Goal: Information Seeking & Learning: Find specific page/section

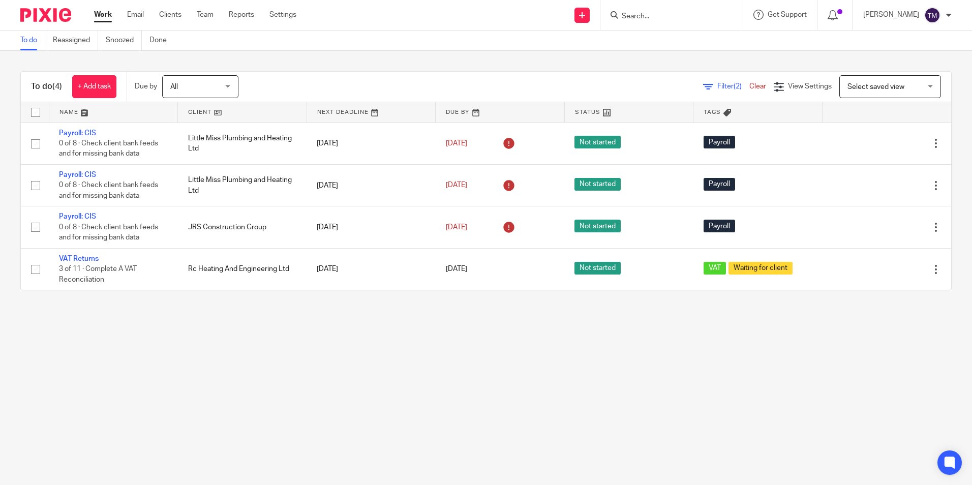
click at [653, 18] on input "Search" at bounding box center [667, 16] width 92 height 9
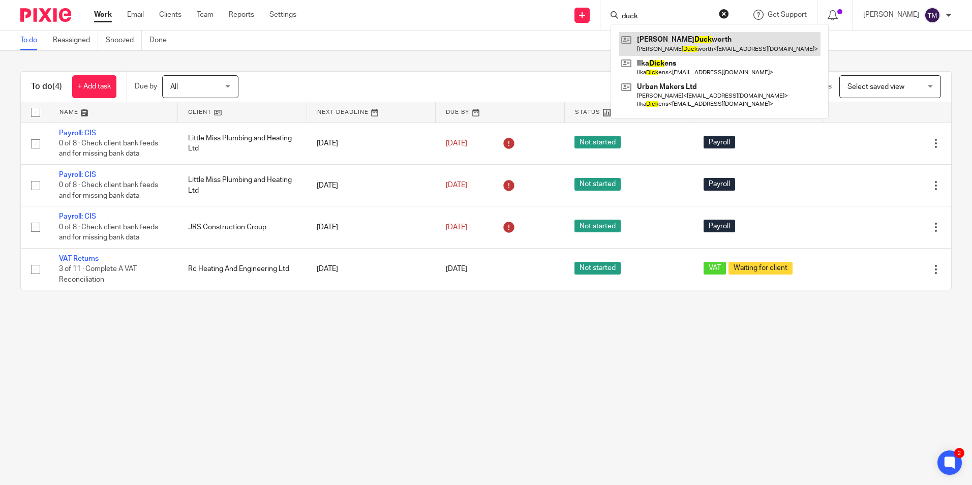
type input "duck"
click at [701, 42] on link at bounding box center [720, 43] width 202 height 23
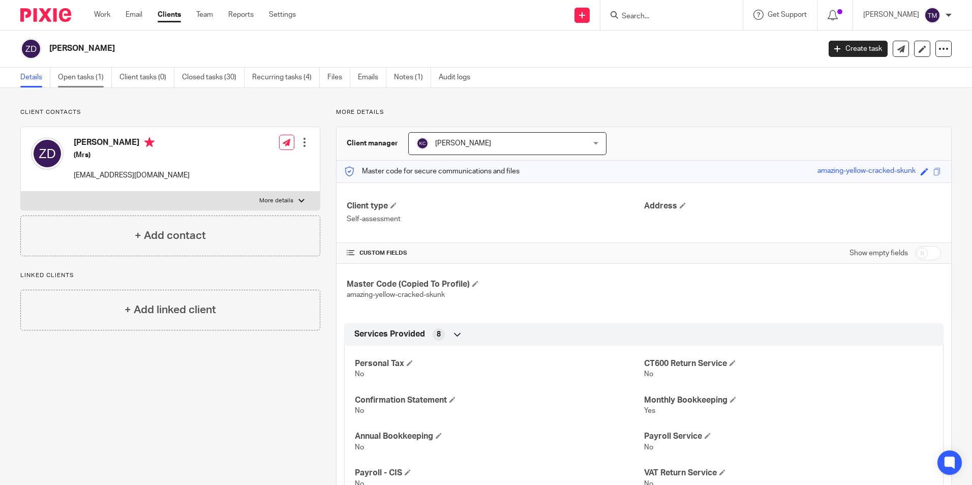
click at [86, 80] on link "Open tasks (1)" at bounding box center [85, 78] width 54 height 20
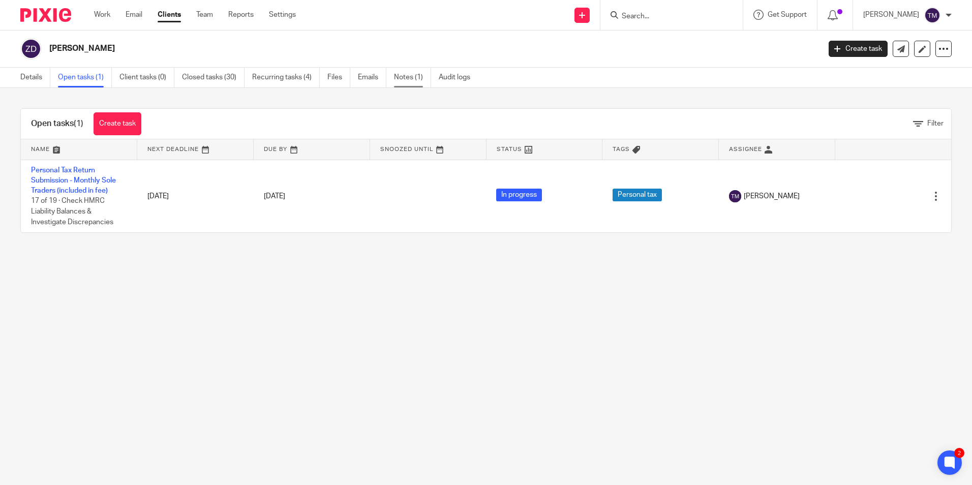
click at [406, 83] on link "Notes (1)" at bounding box center [412, 78] width 37 height 20
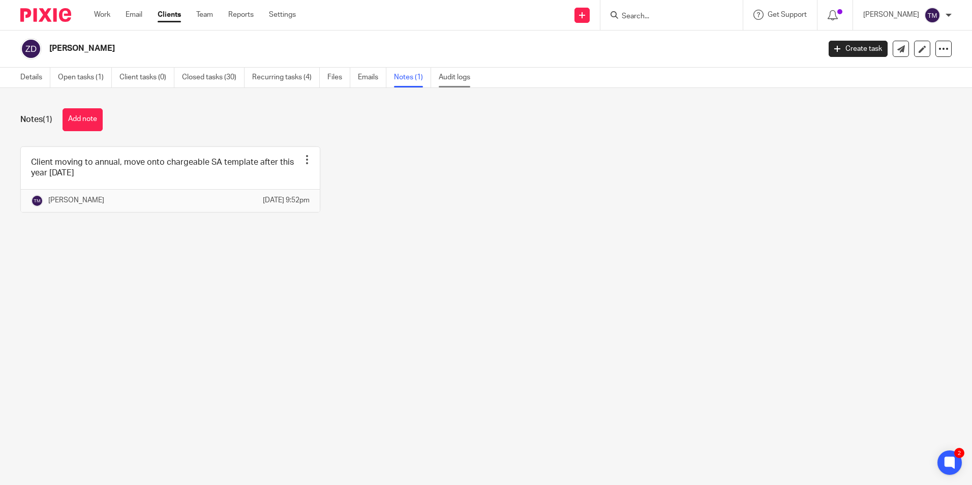
click at [444, 77] on link "Audit logs" at bounding box center [458, 78] width 39 height 20
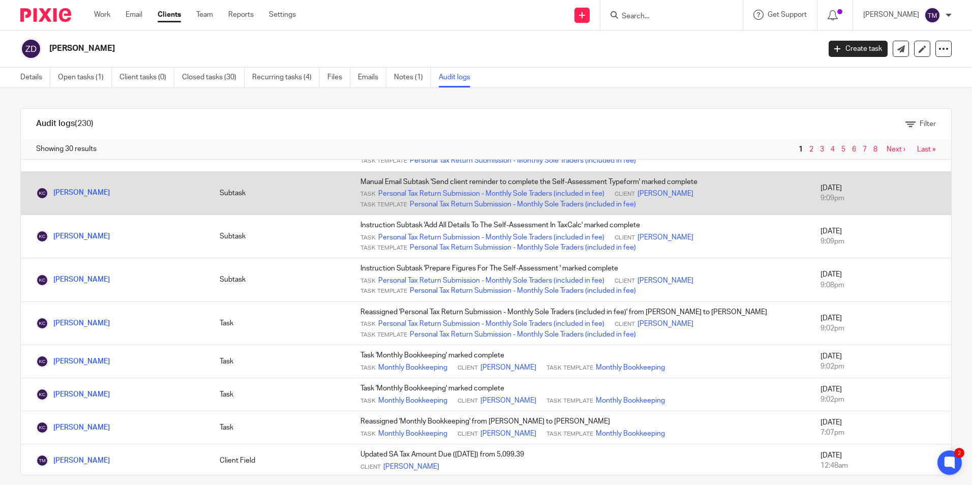
scroll to position [873, 0]
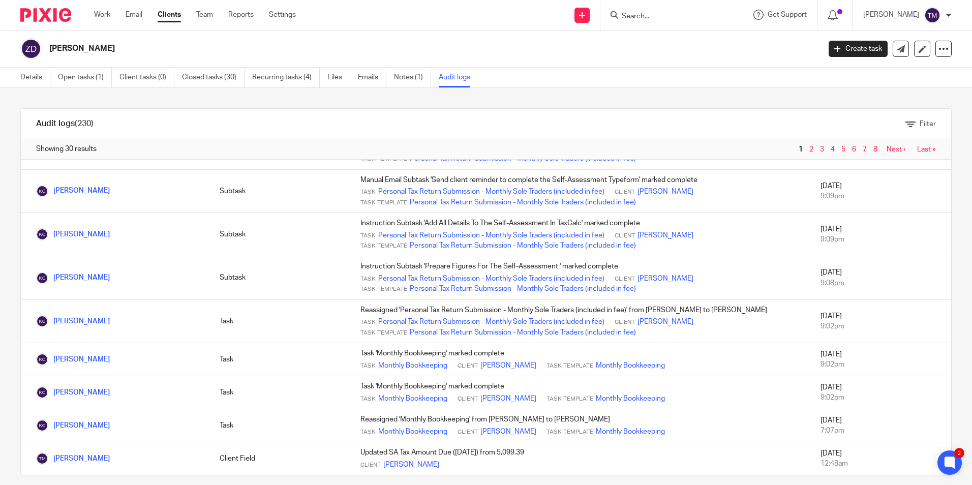
click at [917, 150] on link "Last »" at bounding box center [926, 149] width 19 height 7
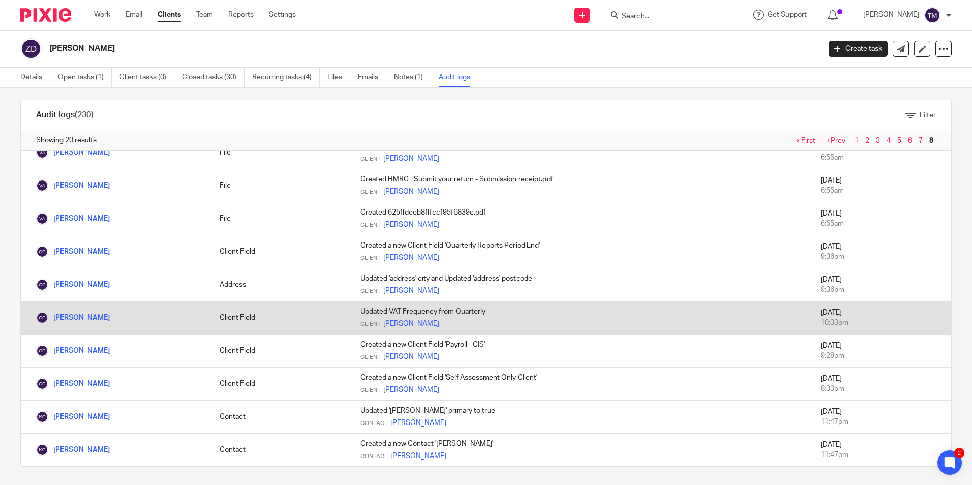
scroll to position [11, 0]
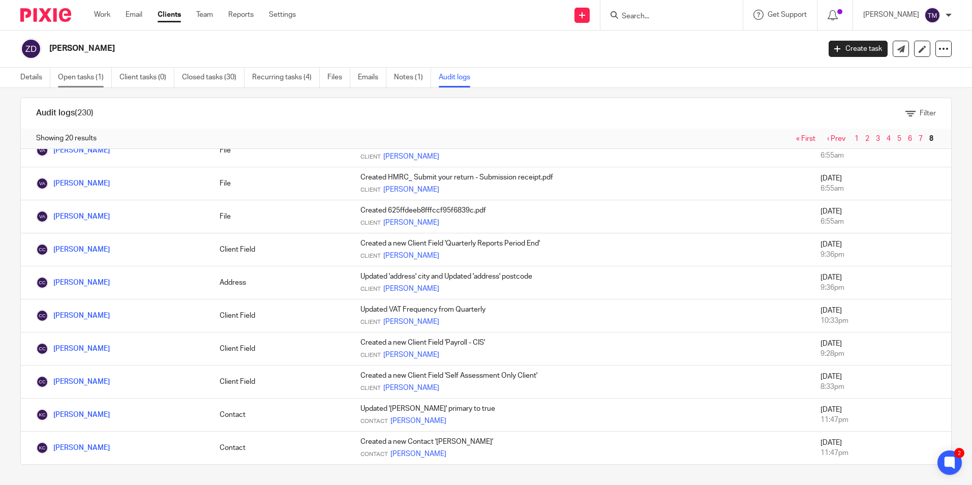
click at [89, 80] on link "Open tasks (1)" at bounding box center [85, 78] width 54 height 20
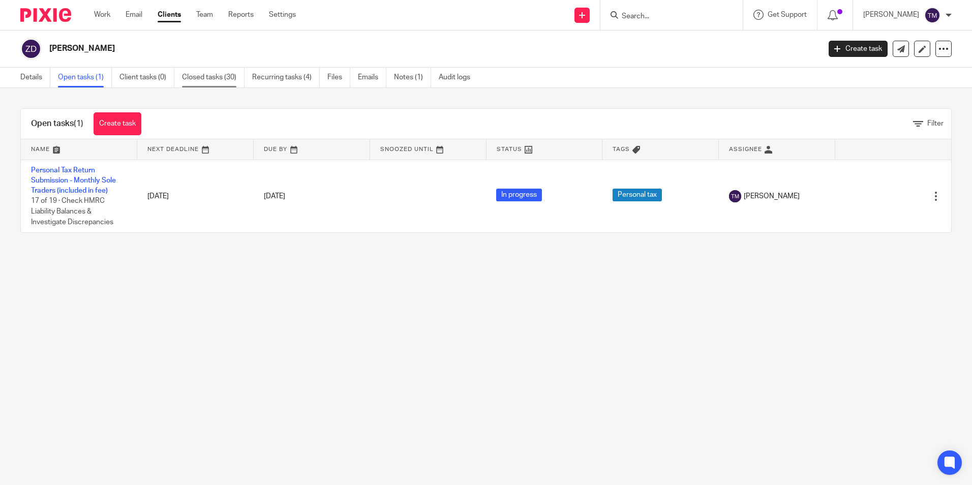
click at [230, 74] on link "Closed tasks (30)" at bounding box center [213, 78] width 63 height 20
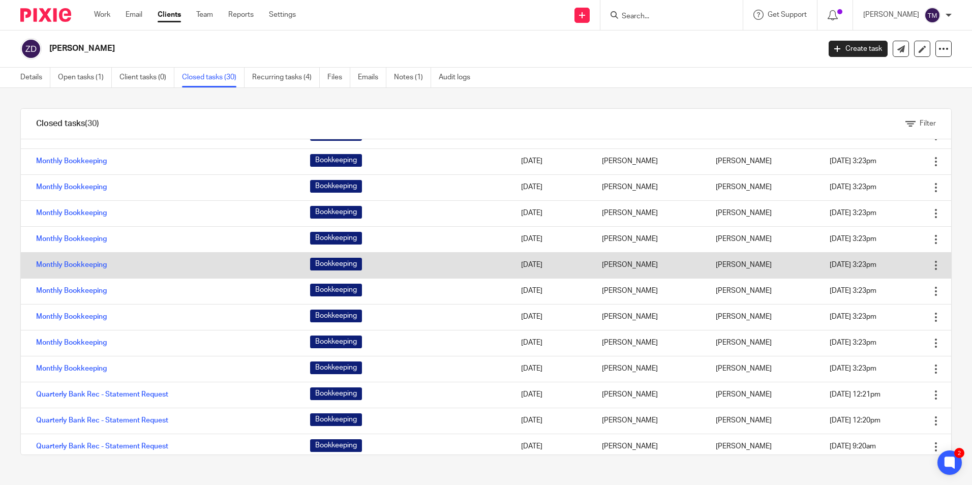
scroll to position [176, 0]
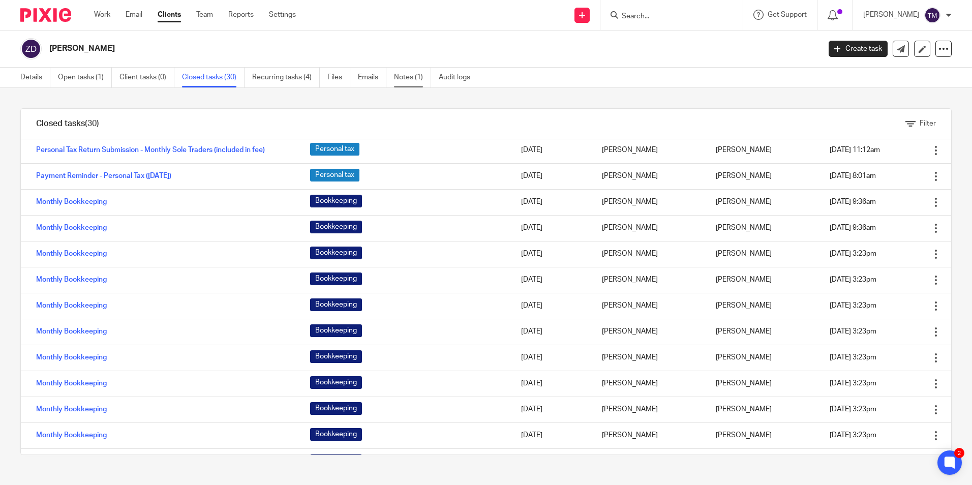
click at [416, 74] on link "Notes (1)" at bounding box center [412, 78] width 37 height 20
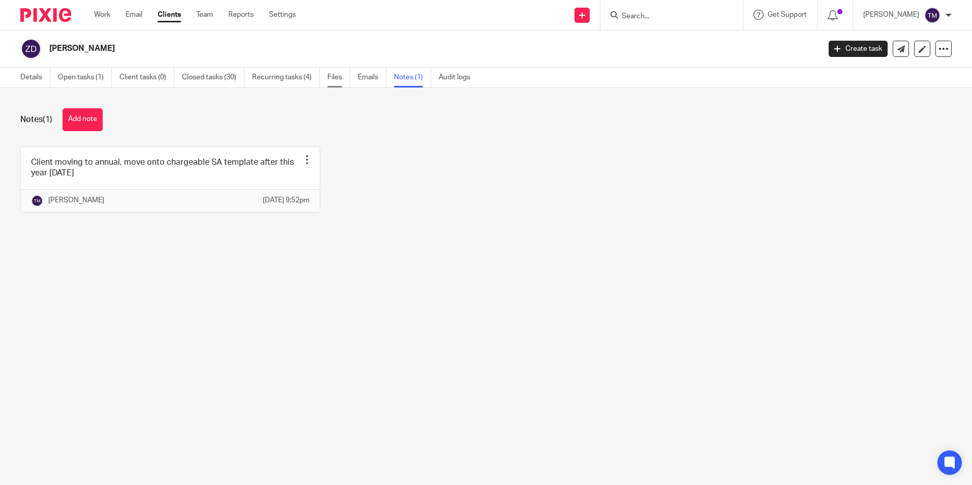
click at [335, 79] on link "Files" at bounding box center [338, 78] width 23 height 20
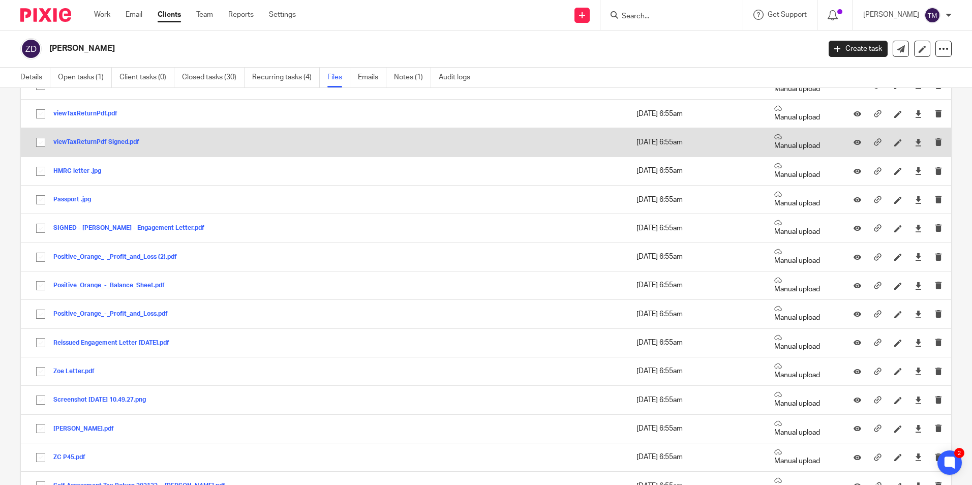
scroll to position [153, 0]
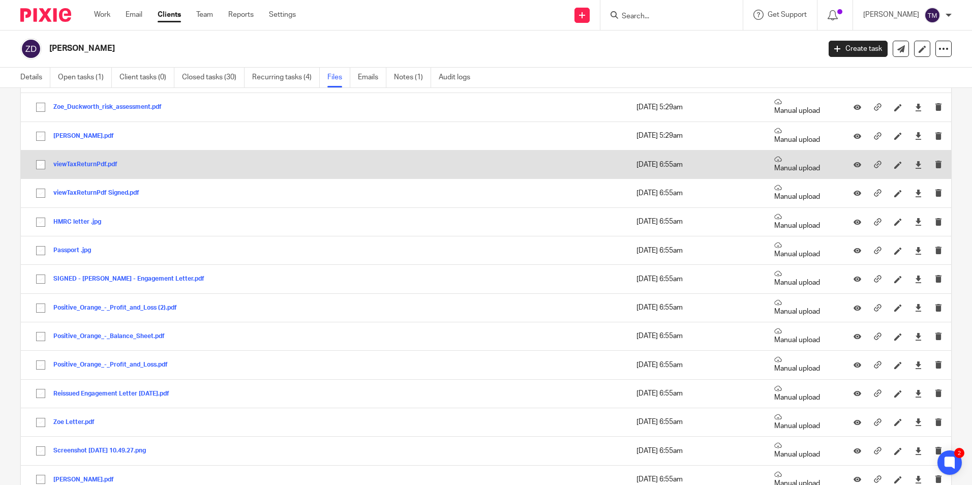
click at [86, 164] on button "viewTaxReturnPdf.pdf" at bounding box center [89, 164] width 72 height 7
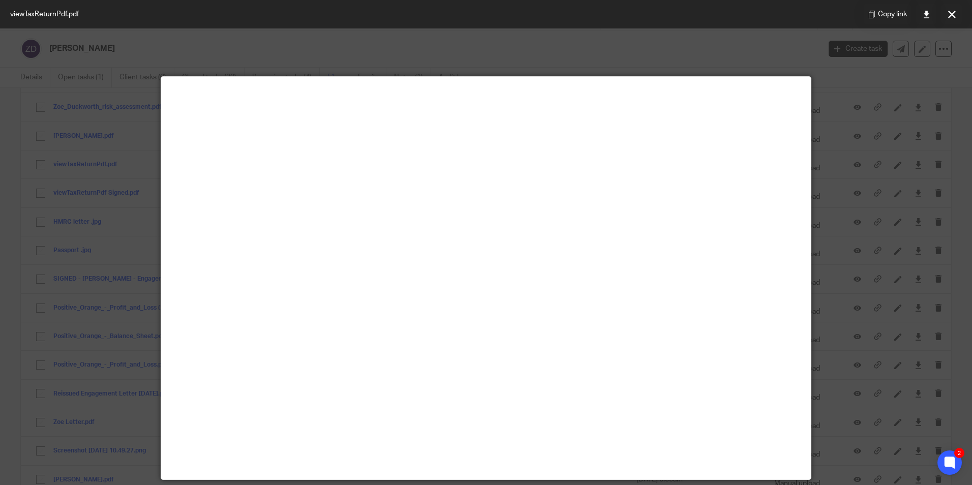
click at [813, 65] on div at bounding box center [486, 242] width 972 height 485
click at [947, 17] on button at bounding box center [952, 14] width 20 height 20
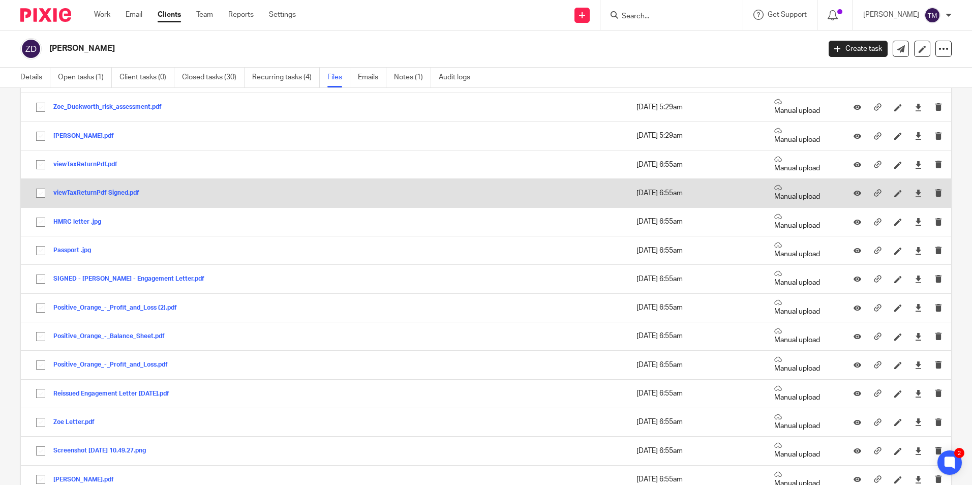
click at [66, 192] on button "viewTaxReturnPdf Signed.pdf" at bounding box center [100, 193] width 94 height 7
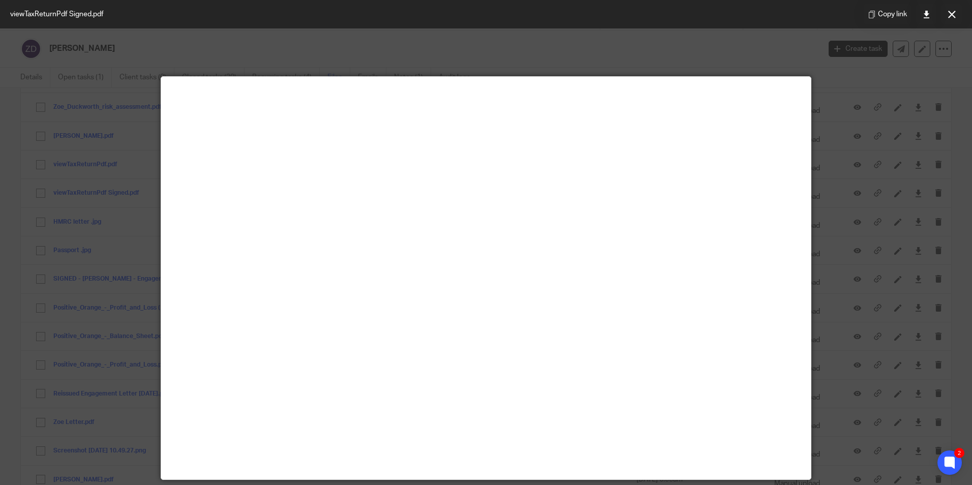
click at [614, 64] on div at bounding box center [486, 242] width 972 height 485
click at [950, 9] on button at bounding box center [952, 14] width 20 height 20
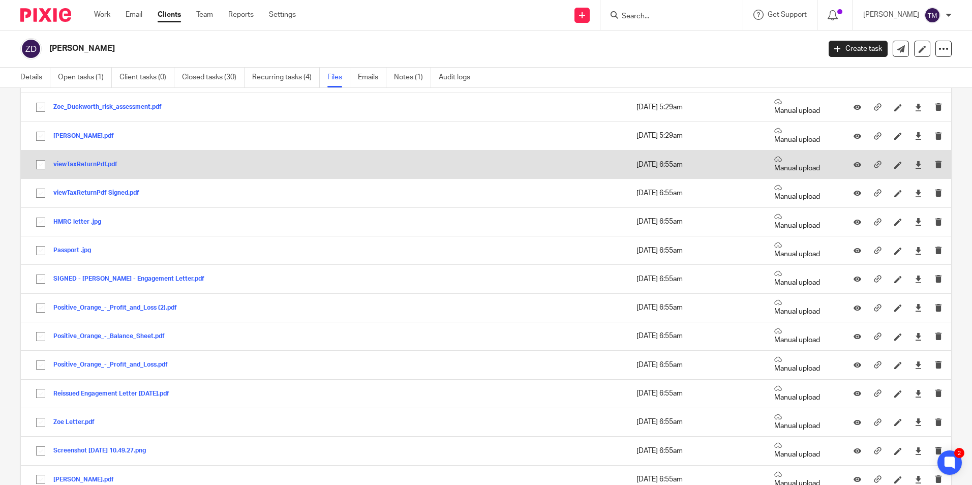
click at [85, 163] on button "viewTaxReturnPdf.pdf" at bounding box center [89, 164] width 72 height 7
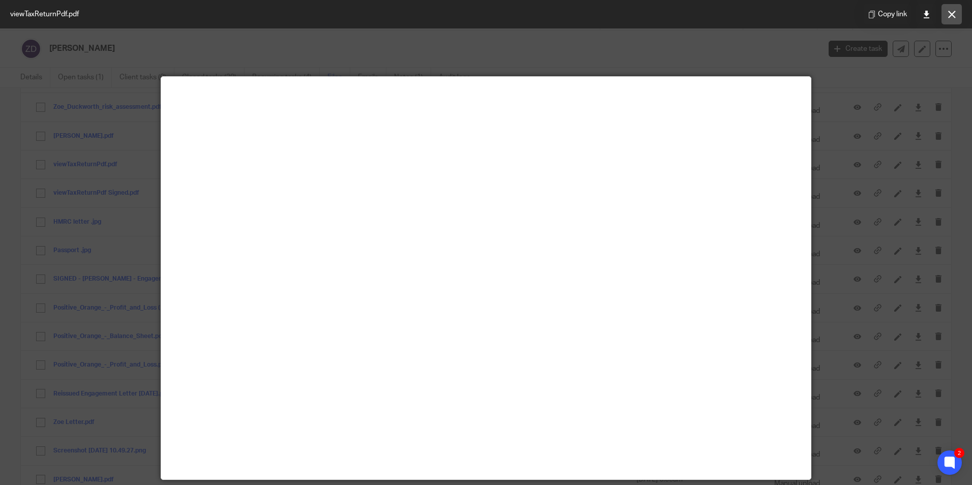
click at [955, 20] on button at bounding box center [952, 14] width 20 height 20
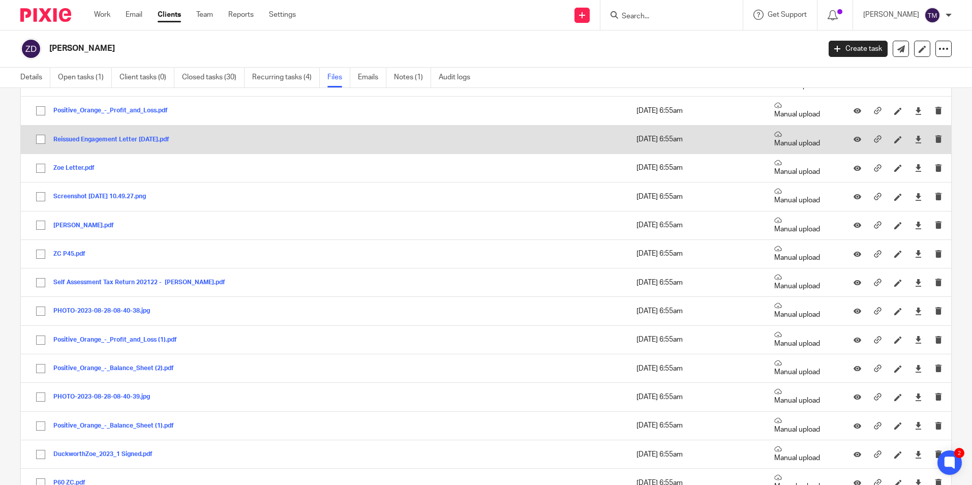
scroll to position [458, 0]
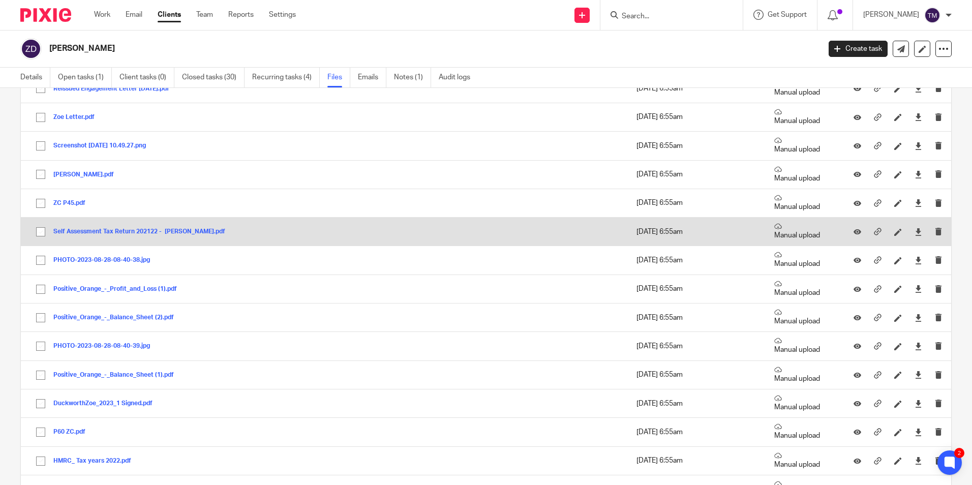
click at [193, 231] on button "Self Assessment Tax Return 202122 - Checklist_Zoe Duckworth.pdf" at bounding box center [142, 231] width 179 height 7
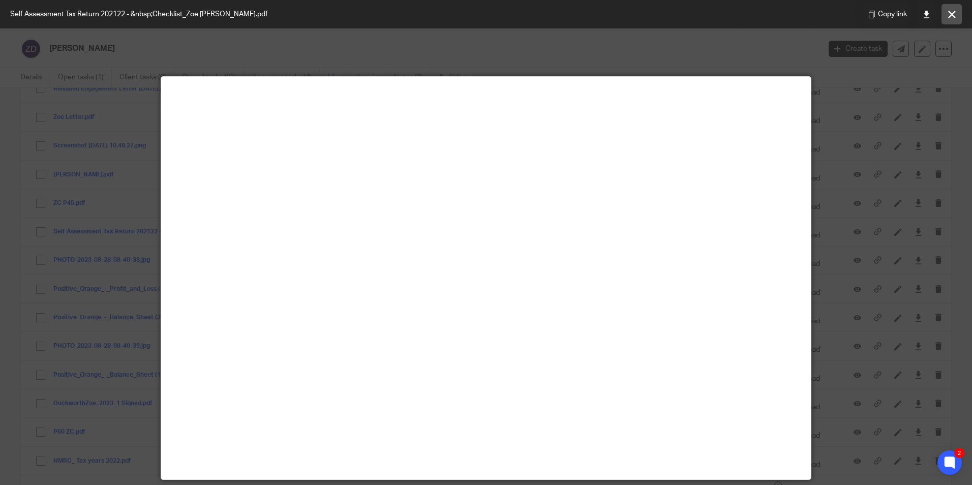
click at [948, 20] on button at bounding box center [952, 14] width 20 height 20
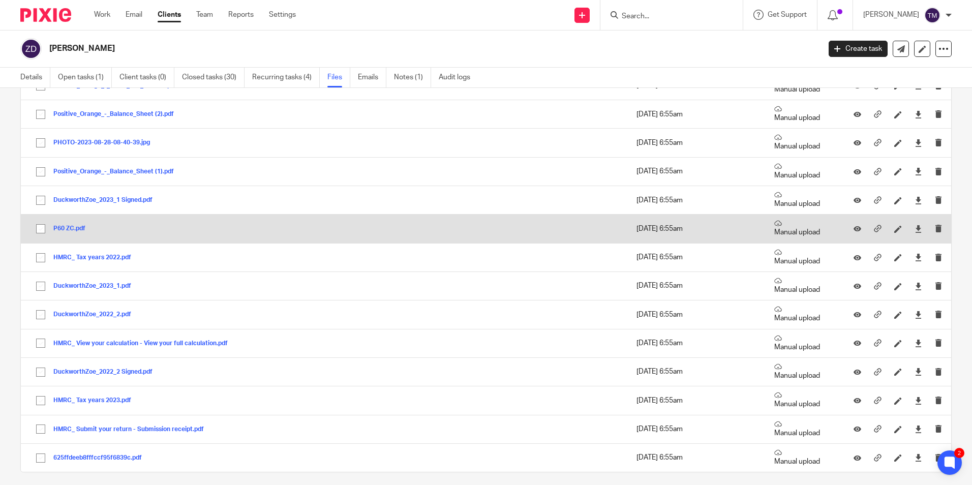
scroll to position [712, 0]
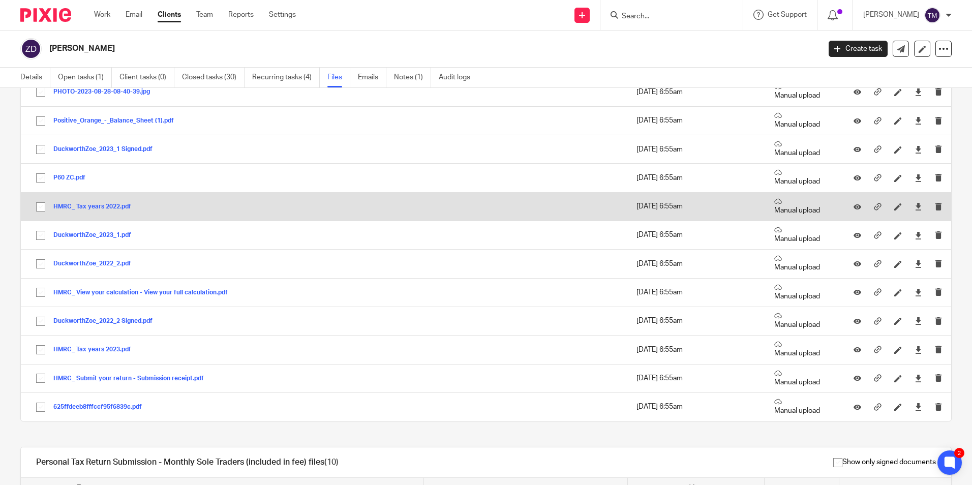
click at [110, 203] on button "HMRC_ Tax years 2022.pdf" at bounding box center [95, 206] width 85 height 7
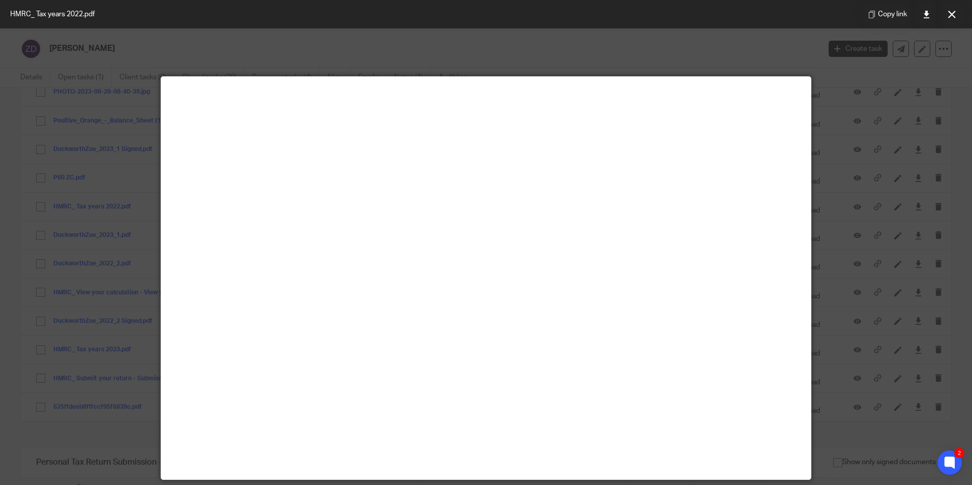
click at [661, 44] on div at bounding box center [486, 242] width 972 height 485
click at [950, 17] on icon at bounding box center [952, 15] width 8 height 8
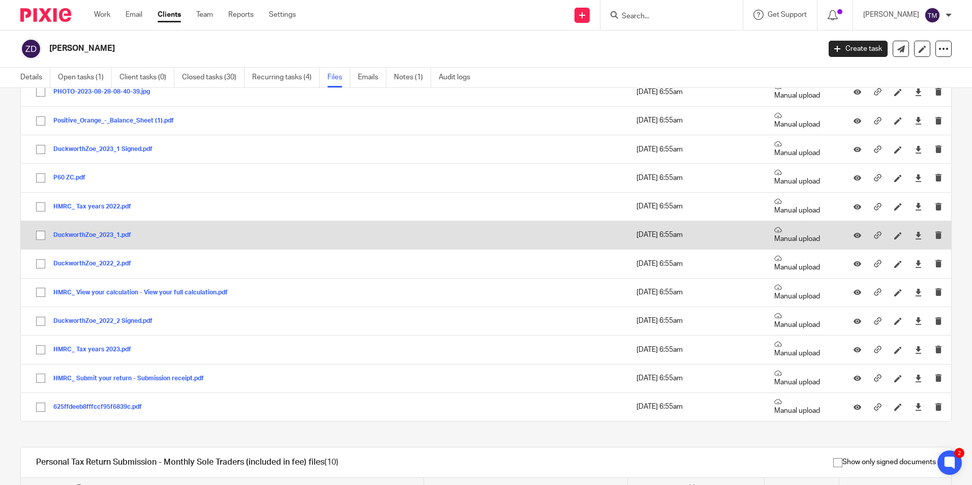
click at [109, 235] on button "DuckworthZoe_2023_1.pdf" at bounding box center [95, 235] width 85 height 7
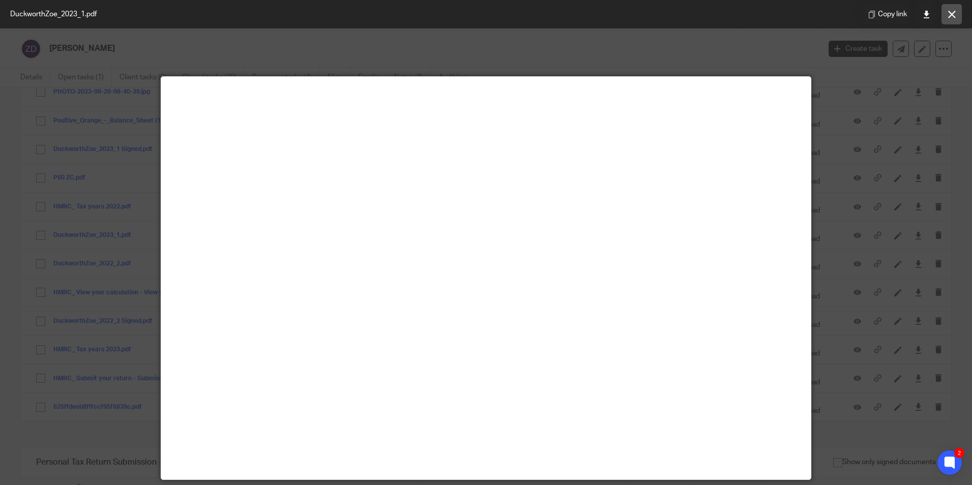
click at [950, 13] on icon at bounding box center [952, 15] width 8 height 8
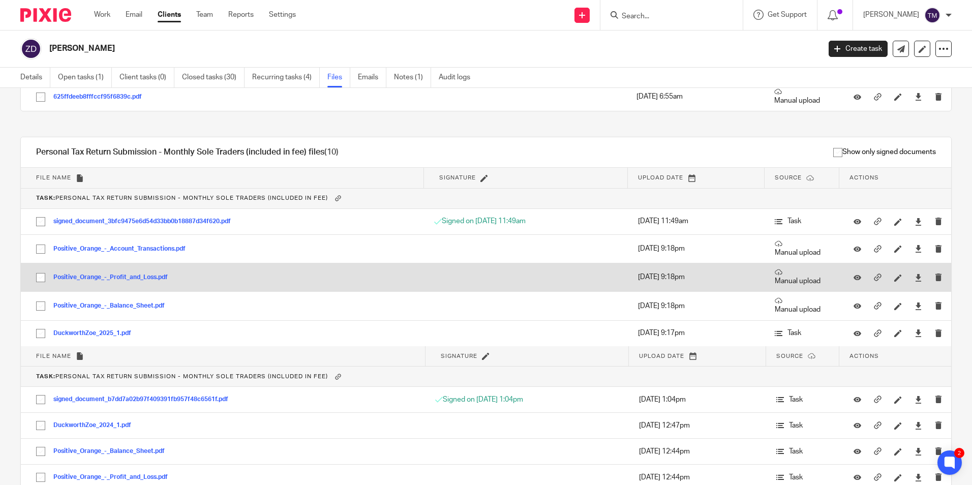
scroll to position [1099, 0]
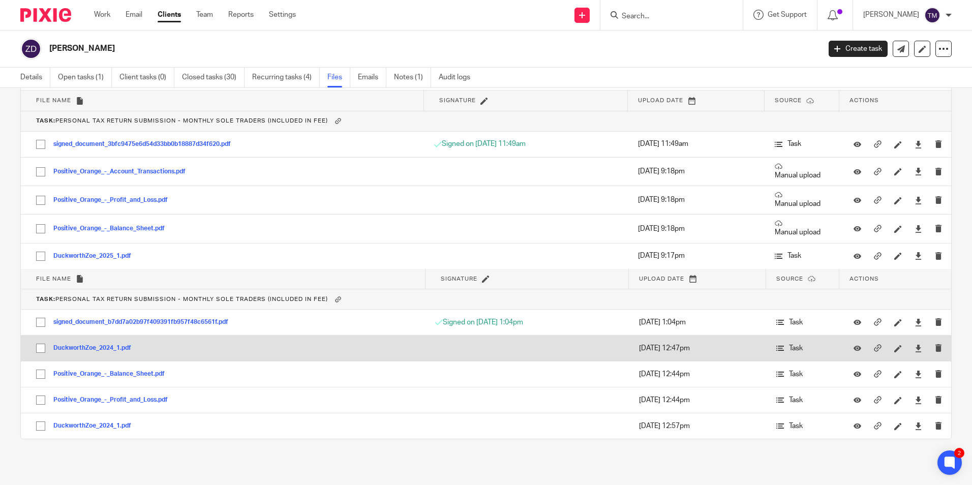
click at [122, 348] on button "DuckworthZoe_2024_1.pdf" at bounding box center [95, 348] width 85 height 7
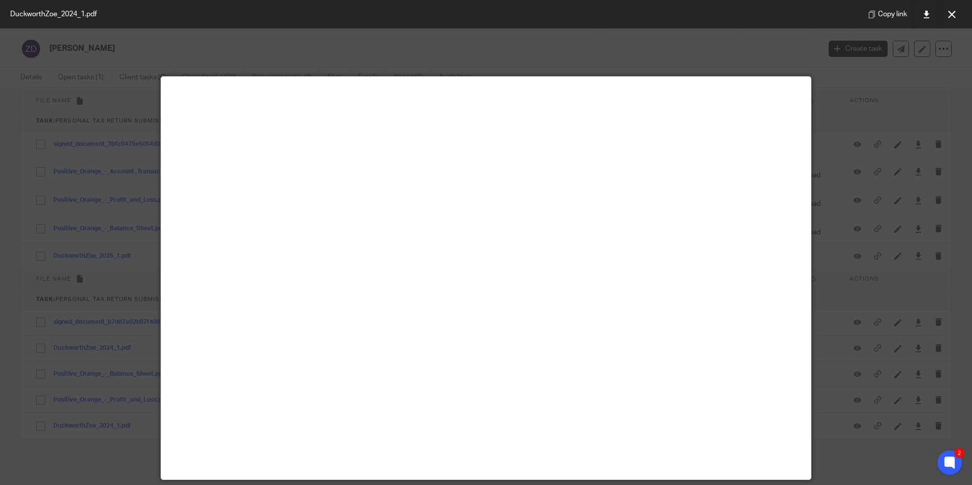
click at [345, 58] on div at bounding box center [486, 242] width 972 height 485
click at [952, 16] on icon at bounding box center [952, 15] width 8 height 8
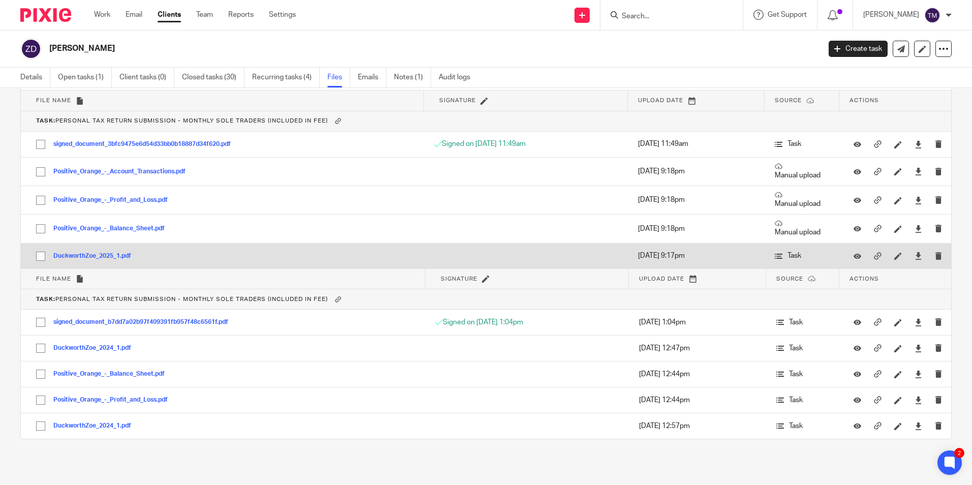
click at [111, 257] on button "DuckworthZoe_2025_1.pdf" at bounding box center [95, 256] width 85 height 7
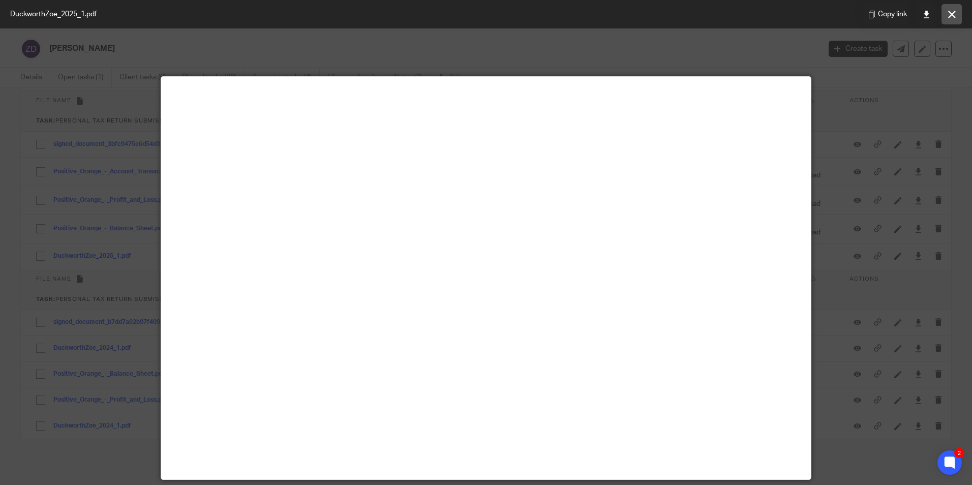
click at [953, 15] on icon at bounding box center [952, 15] width 8 height 8
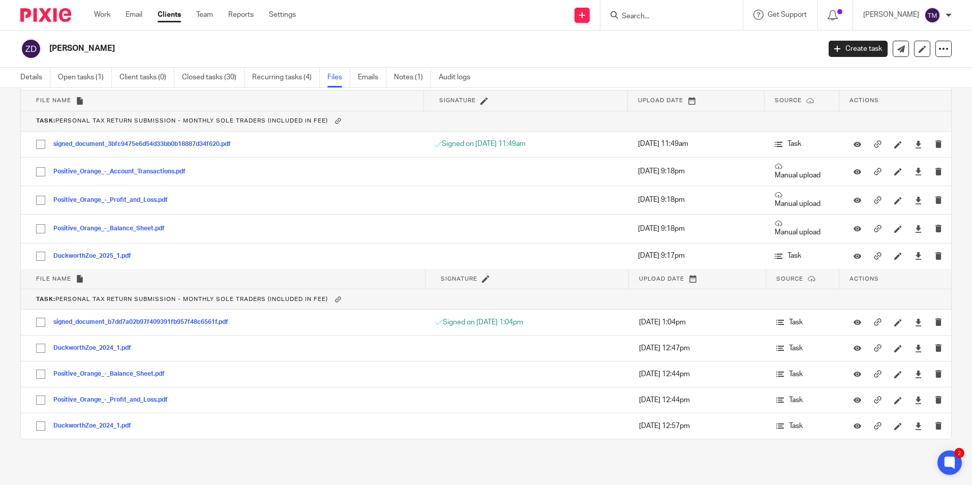
click at [646, 18] on input "Search" at bounding box center [667, 16] width 92 height 9
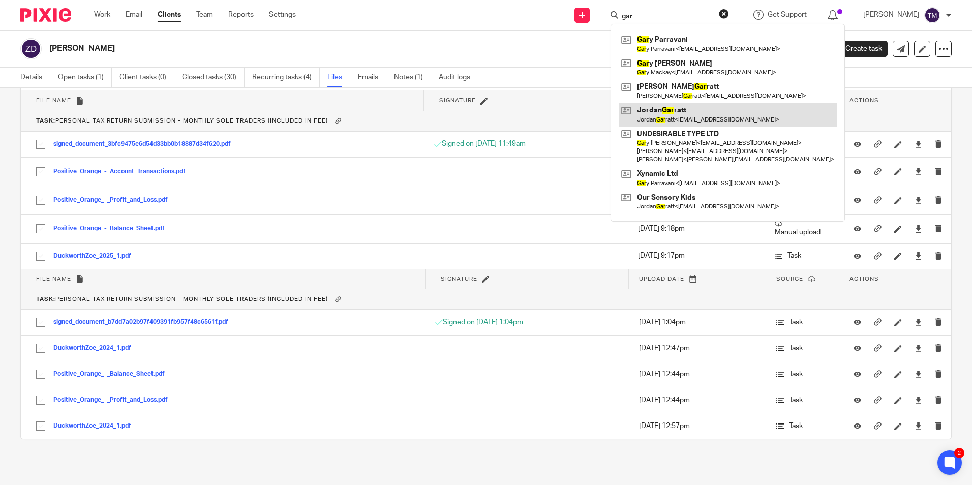
type input "gar"
click at [705, 111] on link at bounding box center [728, 114] width 218 height 23
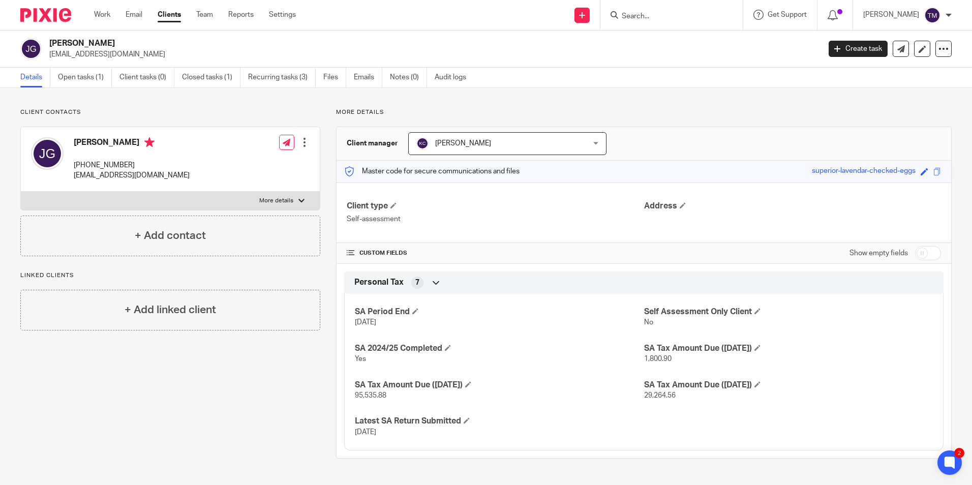
click at [317, 77] on ul "Details Open tasks (1) Client tasks (0) Closed tasks (1) Recurring tasks (3) Fi…" at bounding box center [250, 78] width 461 height 20
click at [331, 77] on link "Files" at bounding box center [334, 78] width 23 height 20
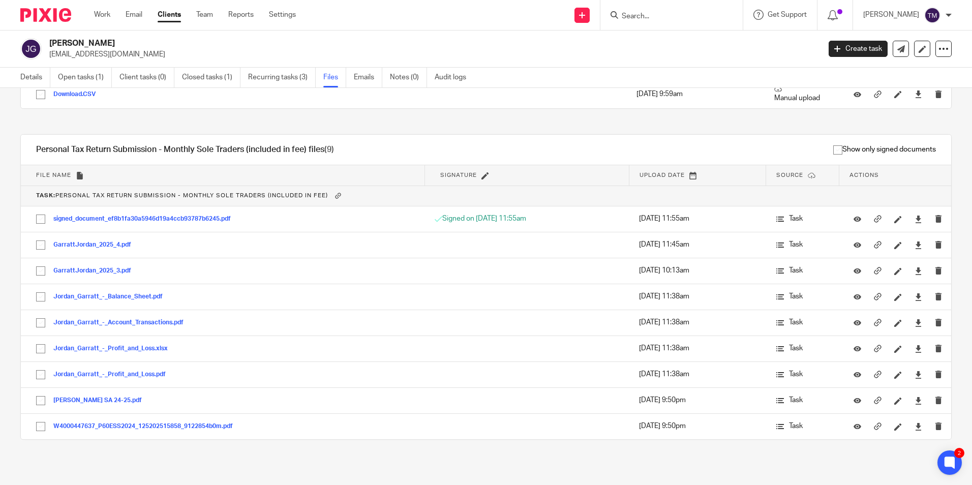
scroll to position [109, 0]
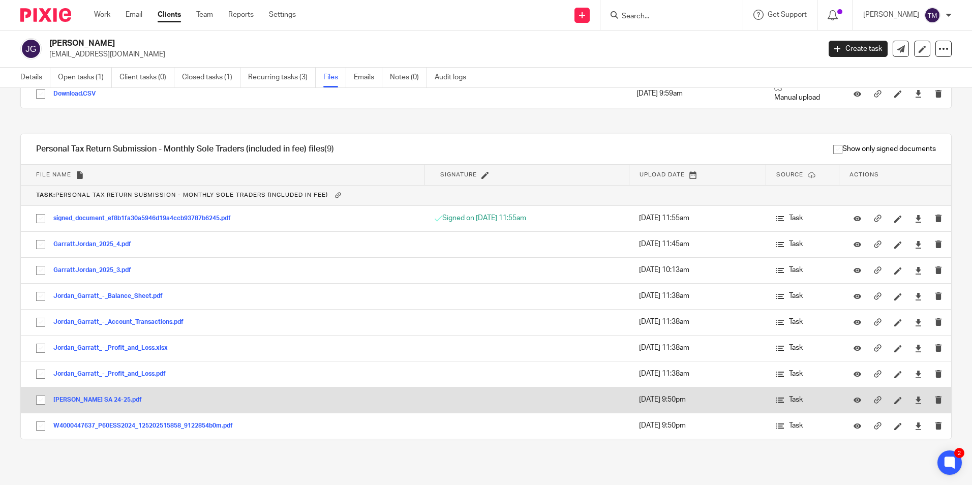
click at [116, 398] on button "Jordan Garrett SA 24-25.pdf" at bounding box center [101, 400] width 96 height 7
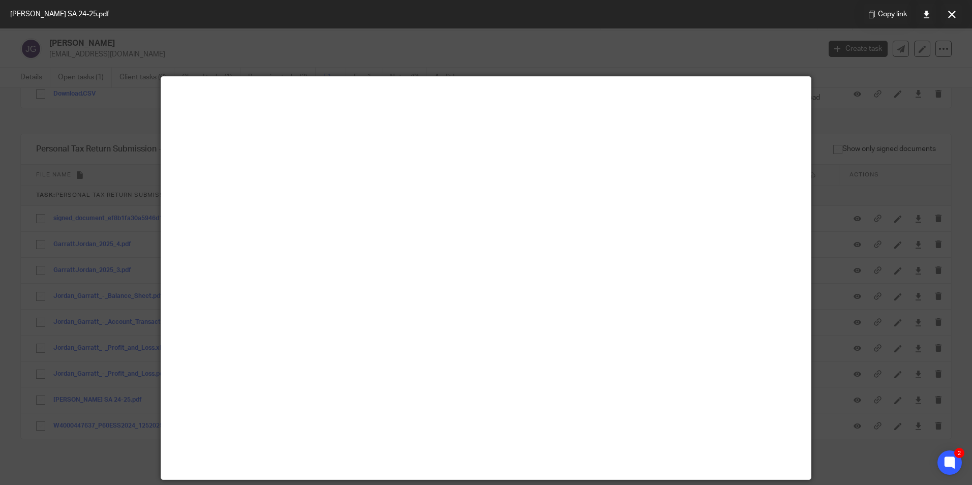
click at [701, 55] on div at bounding box center [486, 242] width 972 height 485
click at [954, 14] on icon at bounding box center [952, 15] width 8 height 8
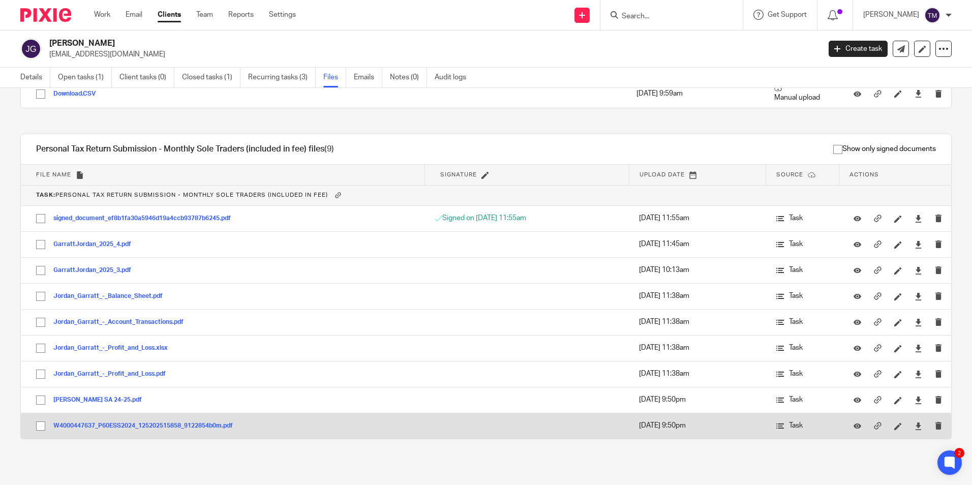
click at [123, 425] on button "W4000447637_P60ESS2024_125202515858_9122854b0m.pdf" at bounding box center [146, 426] width 187 height 7
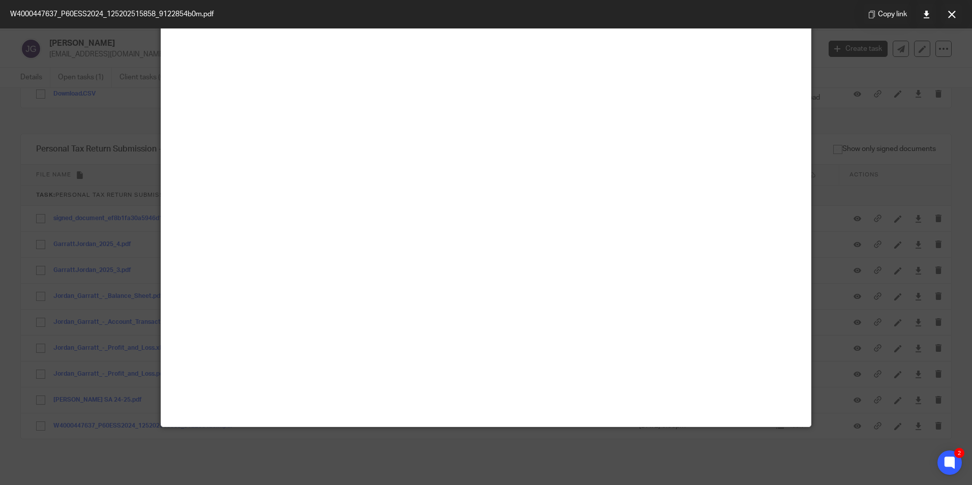
scroll to position [71, 0]
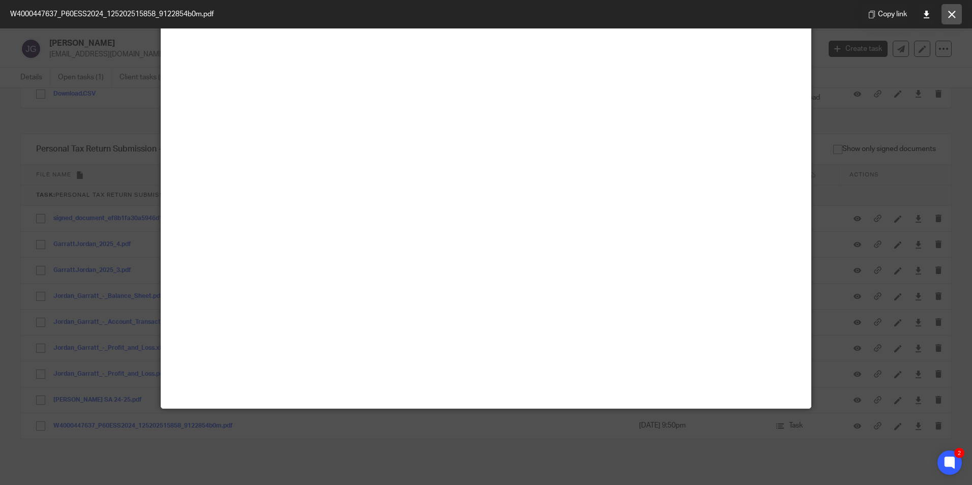
click at [945, 15] on button at bounding box center [952, 14] width 20 height 20
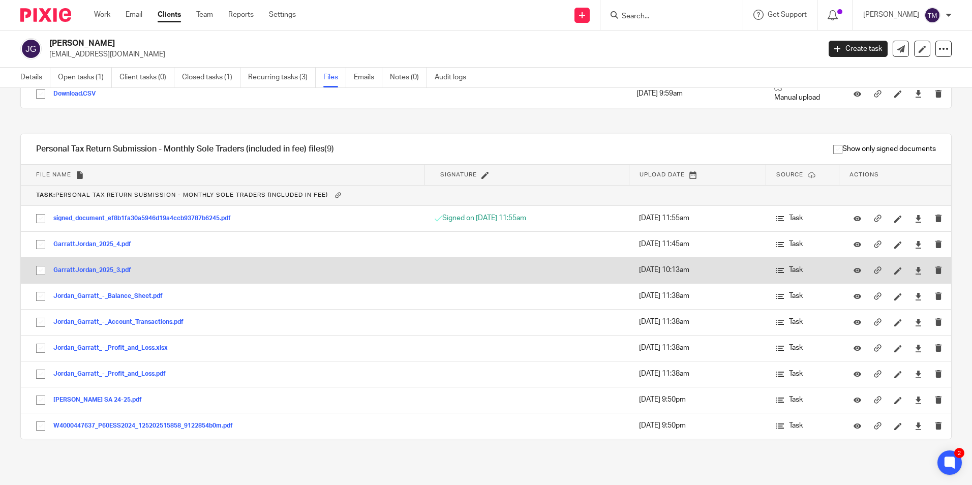
click at [104, 271] on button "GarrattJordan_2025_3.pdf" at bounding box center [95, 270] width 85 height 7
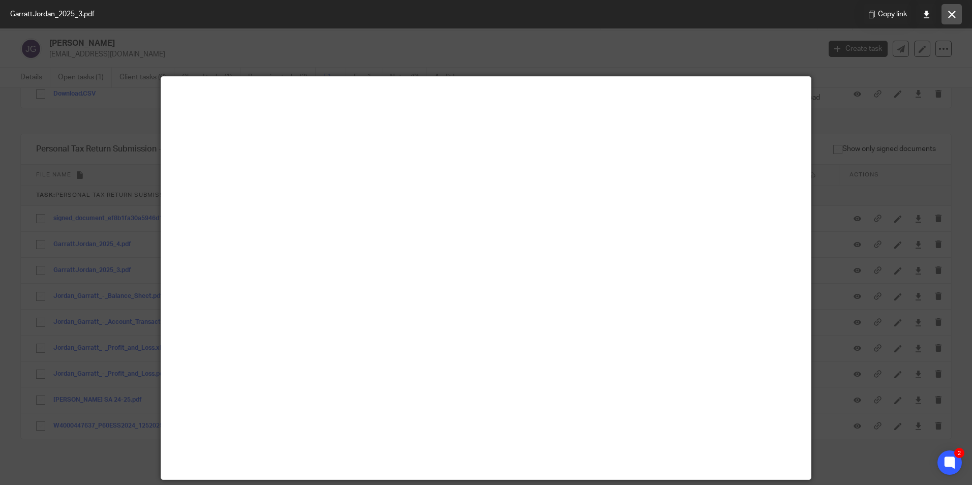
click at [947, 18] on button at bounding box center [952, 14] width 20 height 20
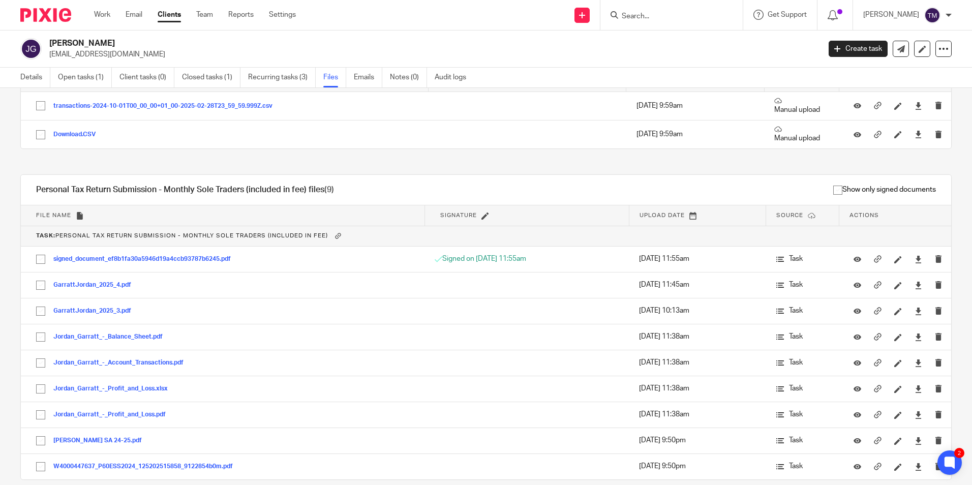
scroll to position [0, 0]
